Goal: Information Seeking & Learning: Understand process/instructions

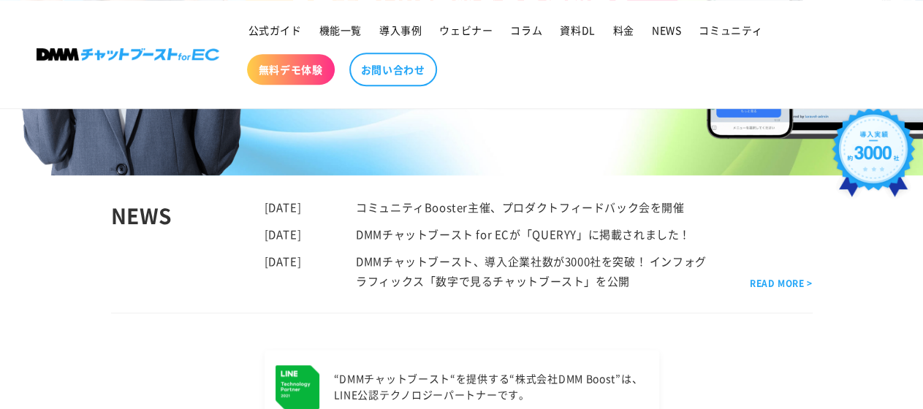
scroll to position [428, 0]
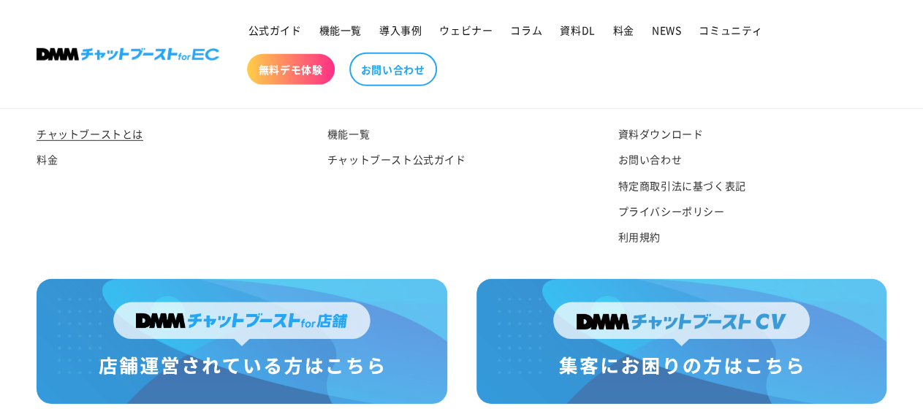
scroll to position [7665, 0]
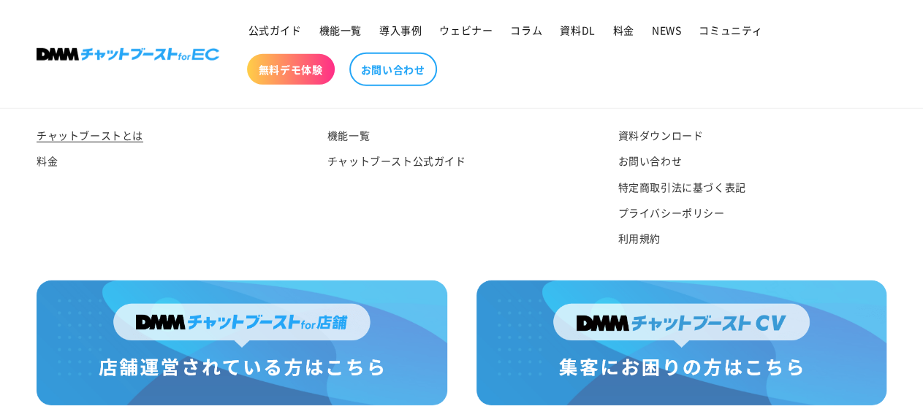
click at [484, 256] on div "機能一覧 チャットブースト公式ガイド" at bounding box center [450, 191] width 291 height 134
click at [418, 243] on div "機能一覧 チャットブースト公式ガイド" at bounding box center [450, 191] width 291 height 134
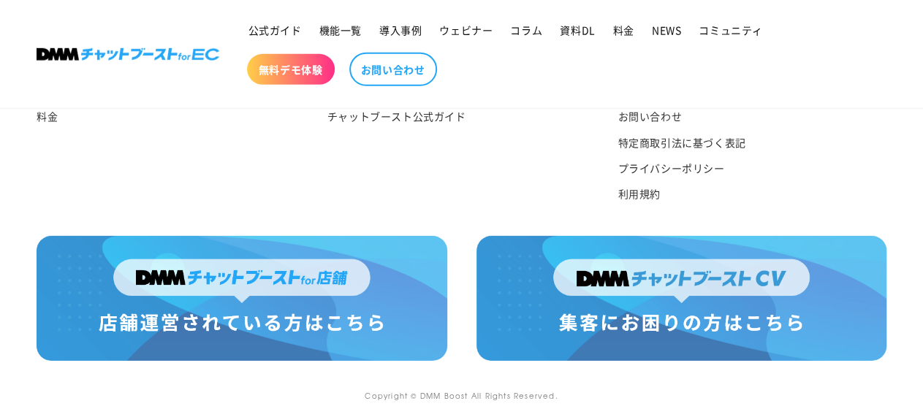
scroll to position [7744, 0]
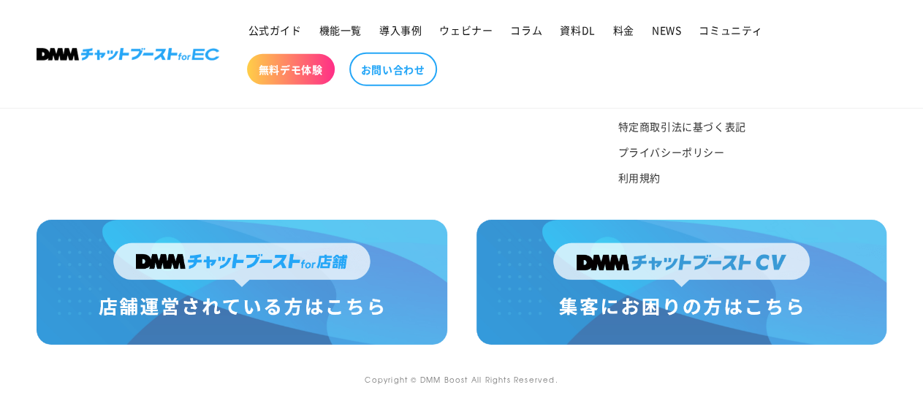
click at [722, 315] on img at bounding box center [681, 282] width 411 height 125
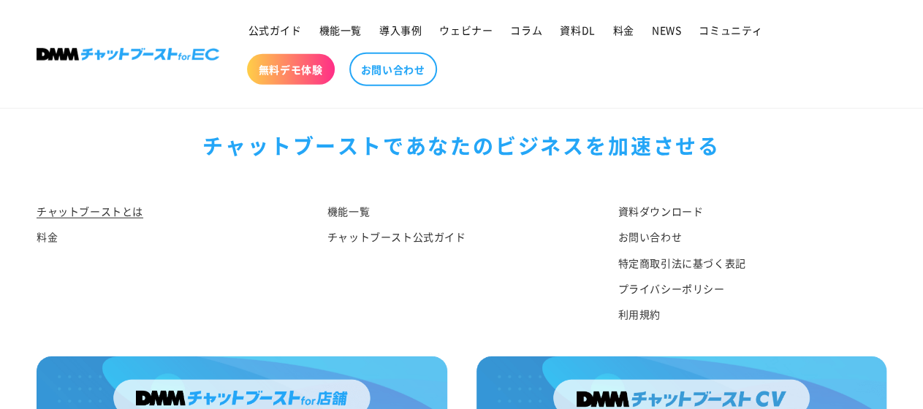
scroll to position [7586, 0]
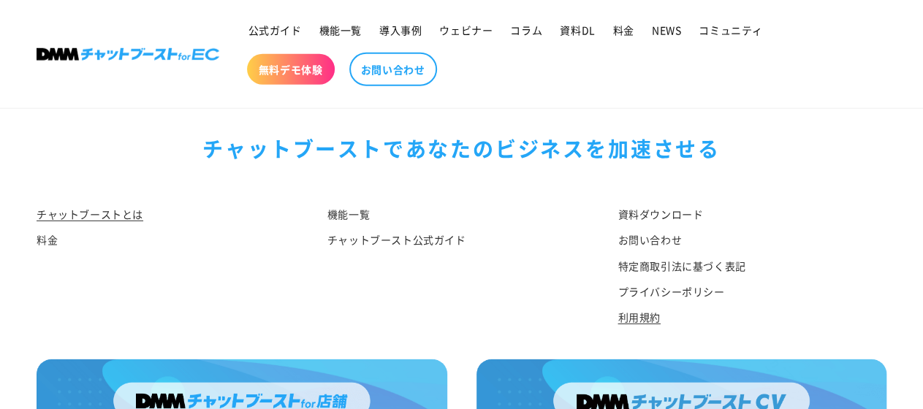
click at [624, 330] on link "利用規約" at bounding box center [638, 318] width 42 height 26
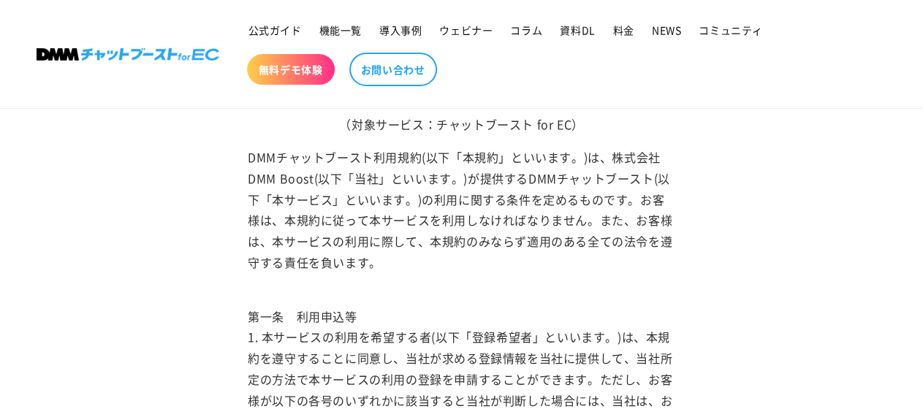
scroll to position [115, 0]
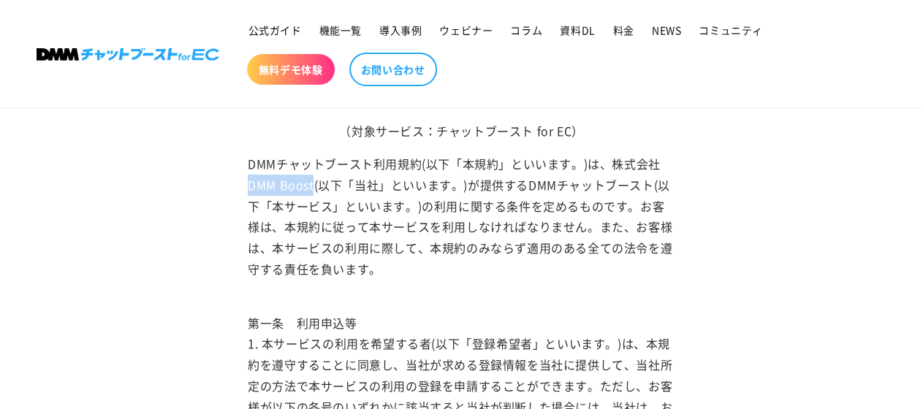
drag, startPoint x: 247, startPoint y: 183, endPoint x: 316, endPoint y: 191, distance: 69.1
copy p "DMM Boost"
